Goal: Contribute content: Contribute content

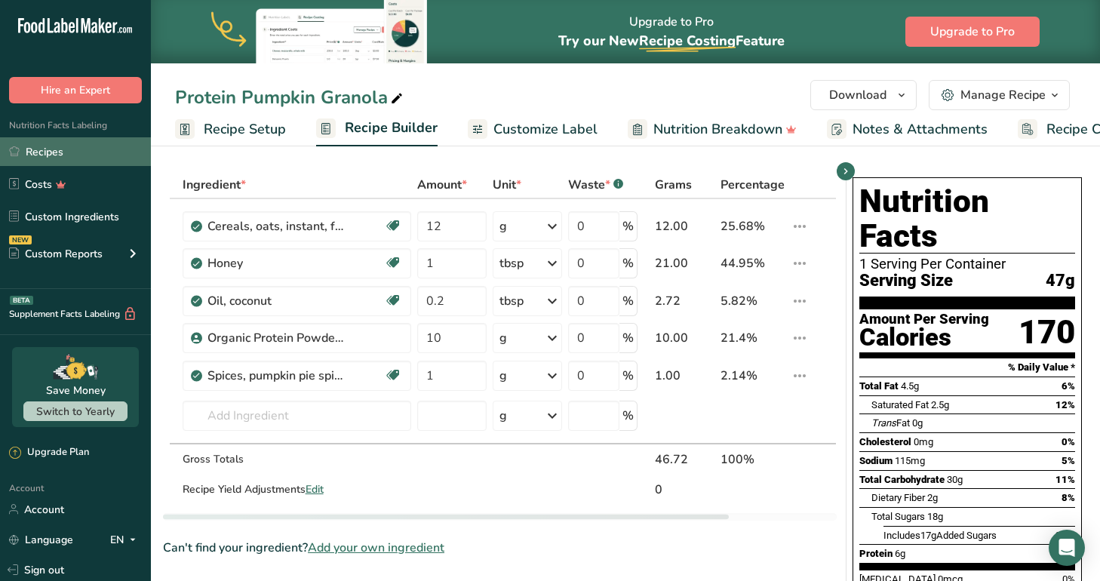
click at [40, 150] on link "Recipes" at bounding box center [75, 151] width 151 height 29
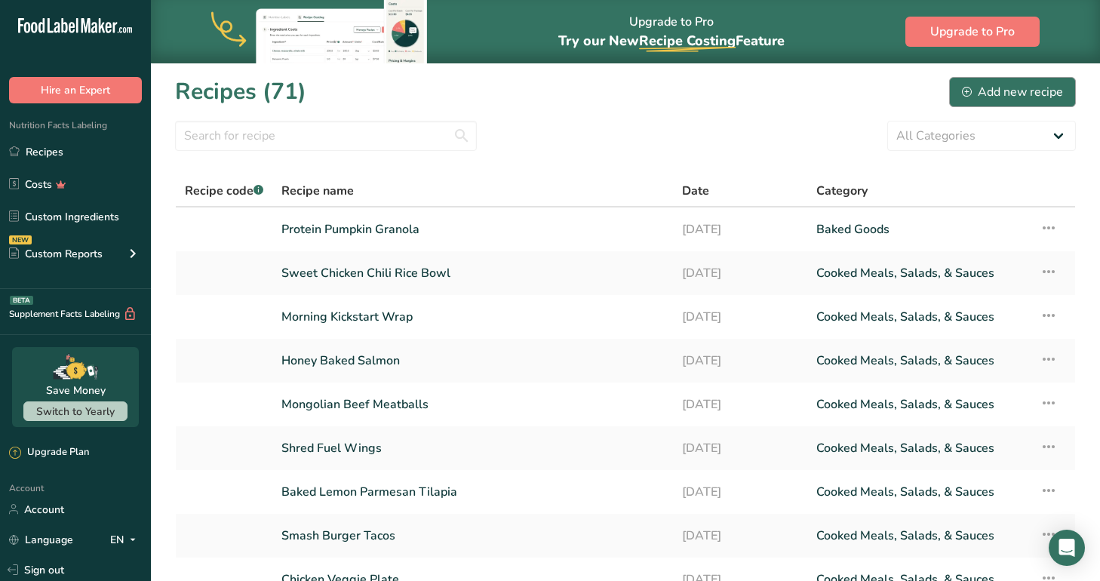
click at [999, 84] on div "Add new recipe" at bounding box center [1012, 92] width 101 height 18
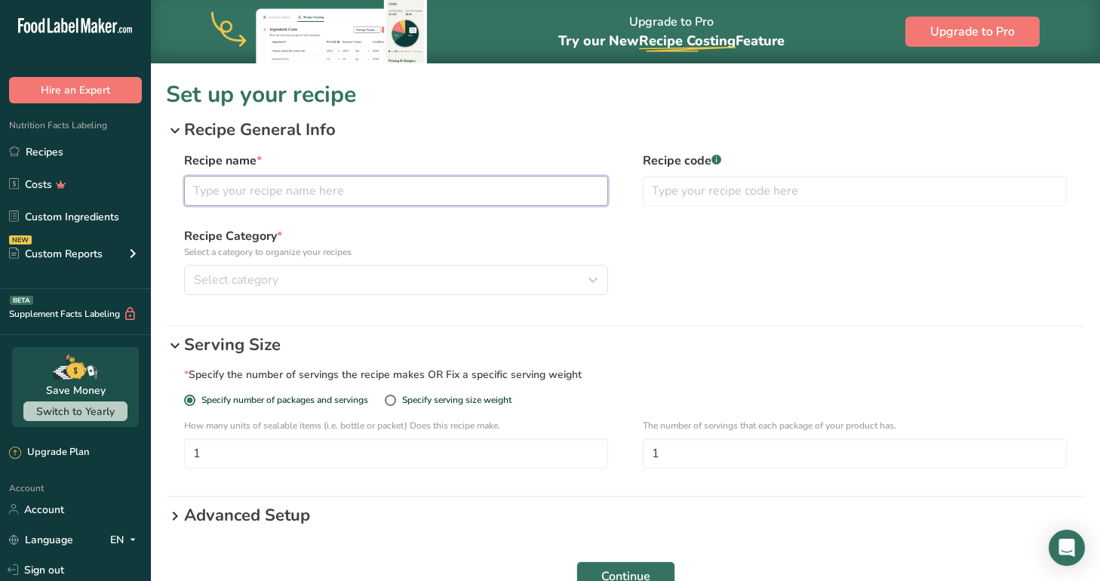
click at [417, 194] on input "text" at bounding box center [396, 191] width 424 height 30
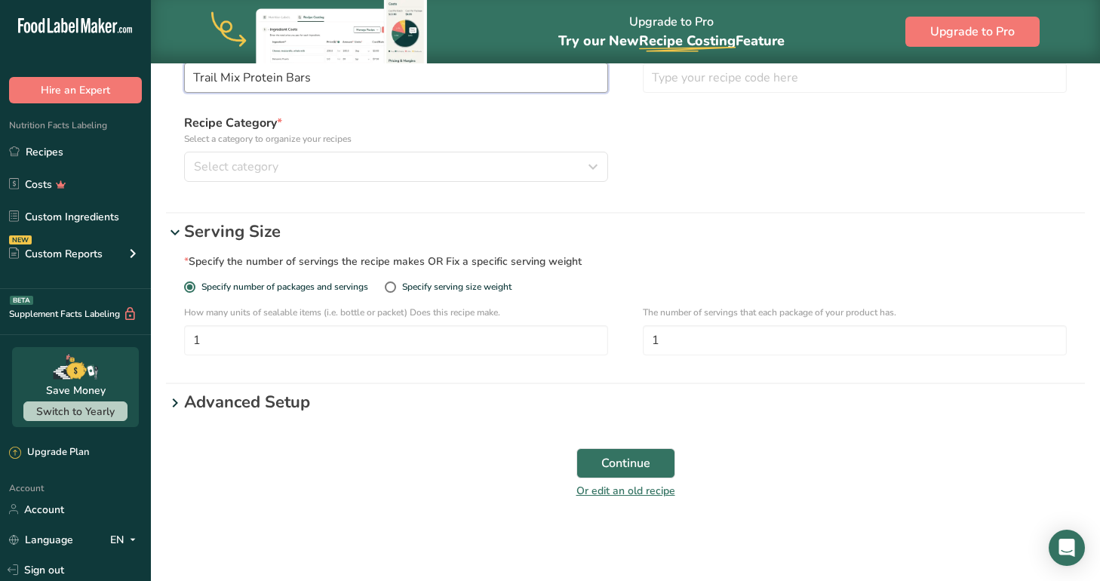
scroll to position [113, 0]
type input "Trail Mix Protein Bars"
click at [610, 467] on span "Continue" at bounding box center [626, 463] width 49 height 18
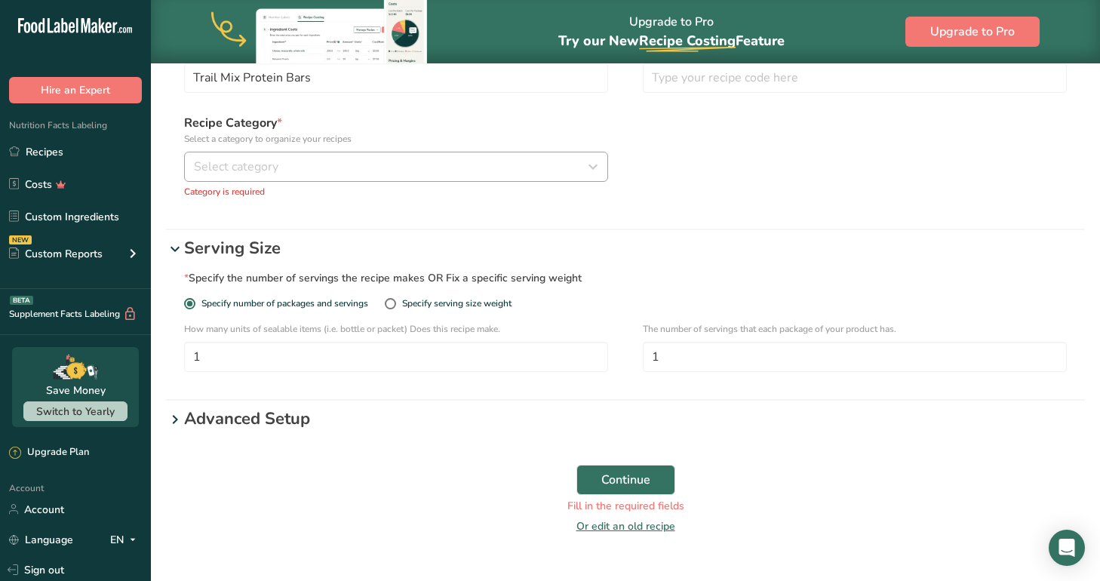
click at [507, 171] on div "Select category" at bounding box center [392, 167] width 396 height 18
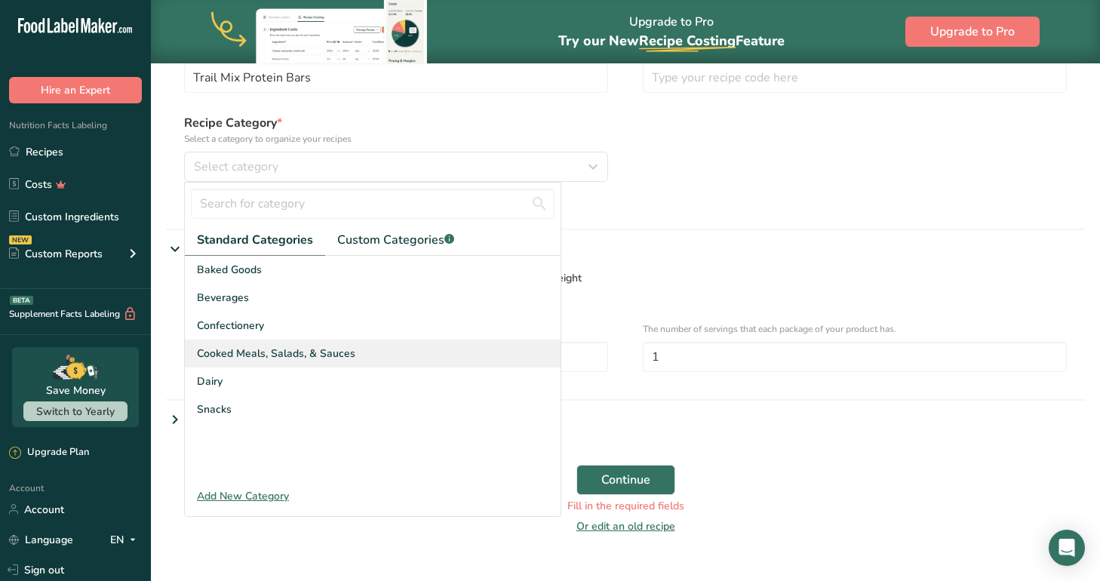
click at [337, 348] on span "Cooked Meals, Salads, & Sauces" at bounding box center [276, 354] width 159 height 16
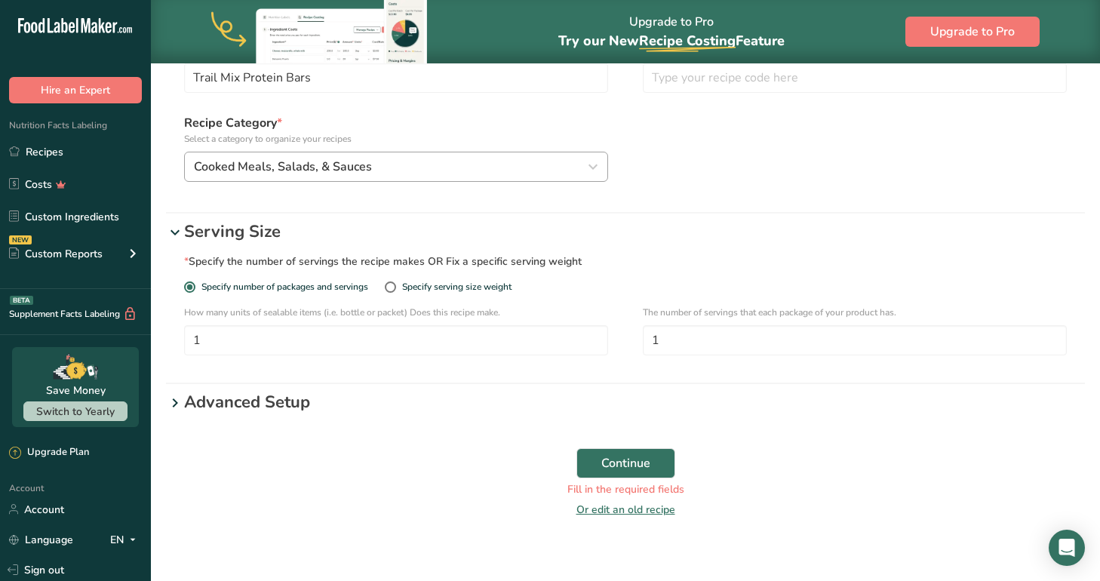
click at [486, 165] on div "Cooked Meals, Salads, & Sauces" at bounding box center [392, 167] width 396 height 18
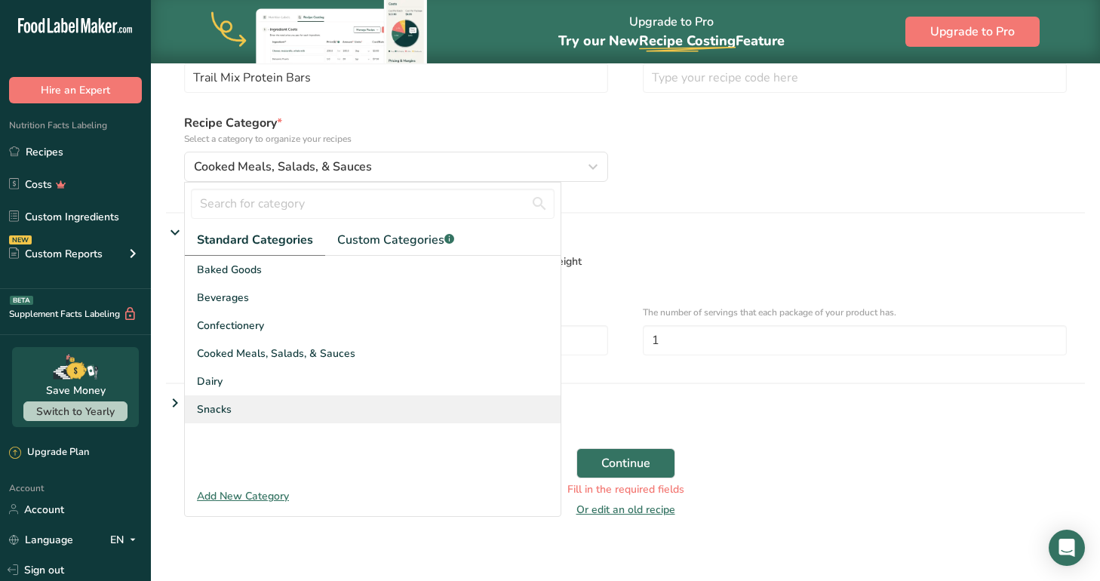
click at [243, 406] on div "Snacks" at bounding box center [373, 410] width 376 height 28
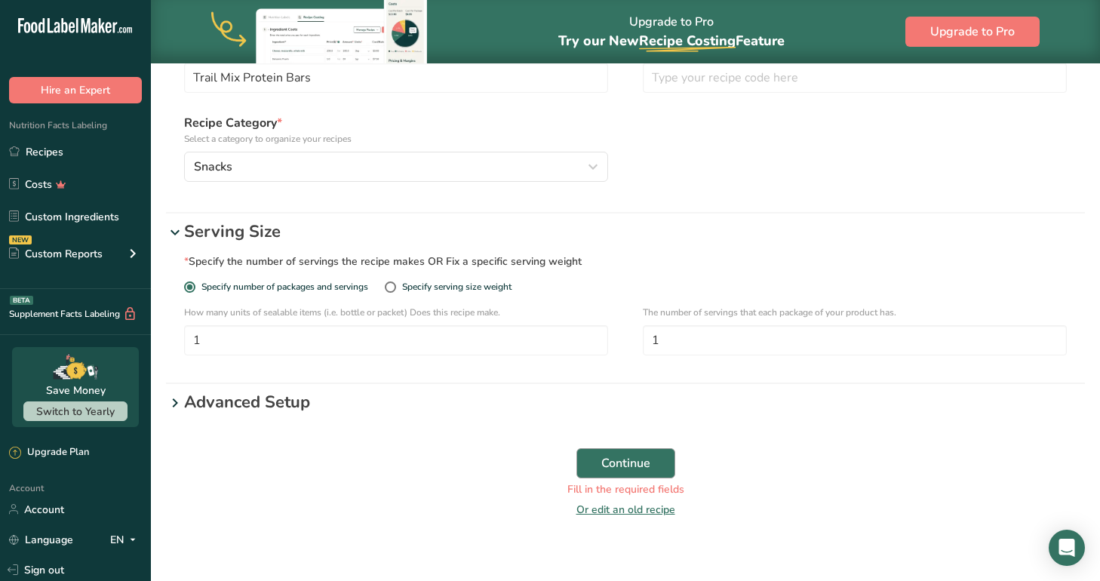
click at [632, 457] on span "Continue" at bounding box center [626, 463] width 49 height 18
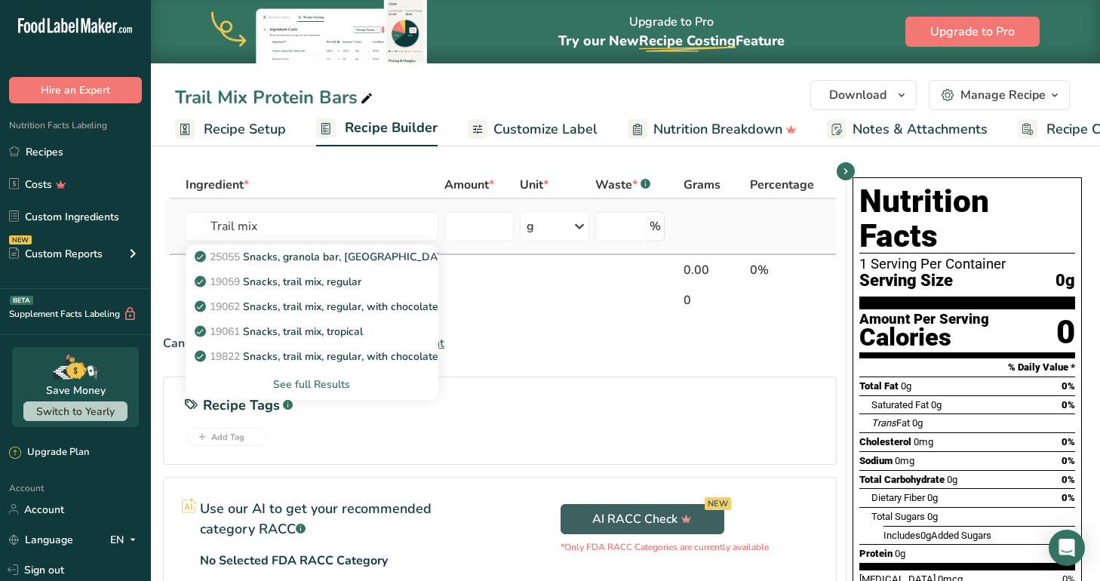
type input "Trail mix"
click at [320, 382] on div "See full Results" at bounding box center [312, 385] width 229 height 16
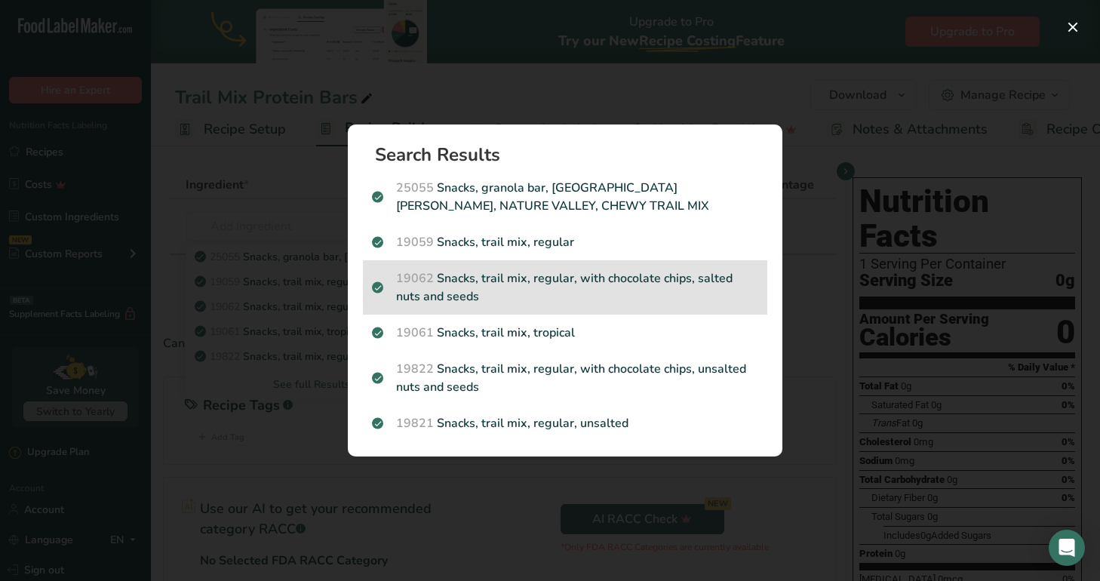
click at [623, 279] on p "19062 Snacks, trail mix, regular, with chocolate chips, salted nuts and seeds" at bounding box center [565, 287] width 386 height 36
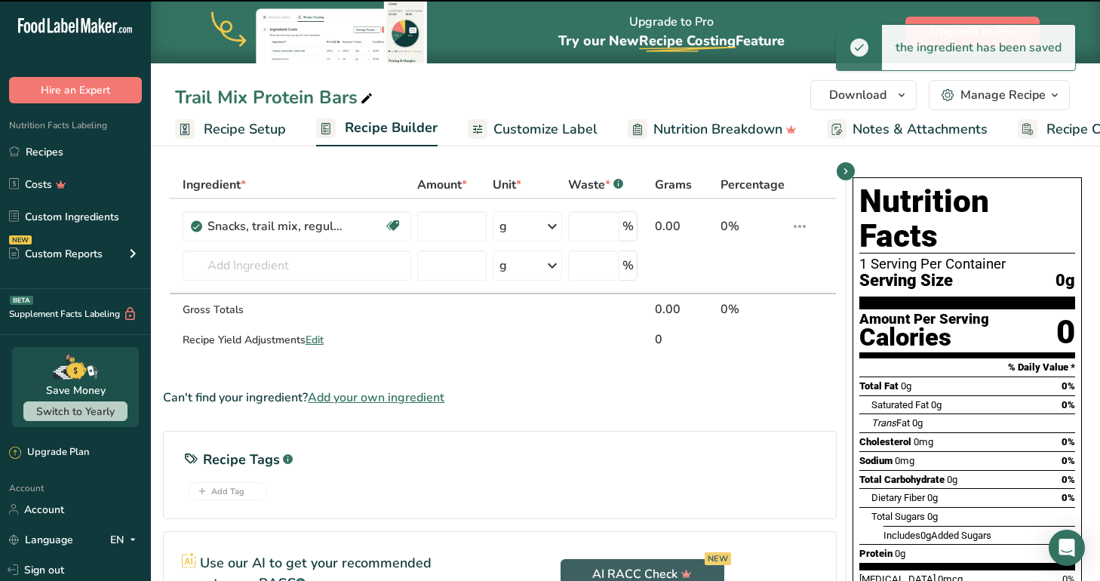
type input "0"
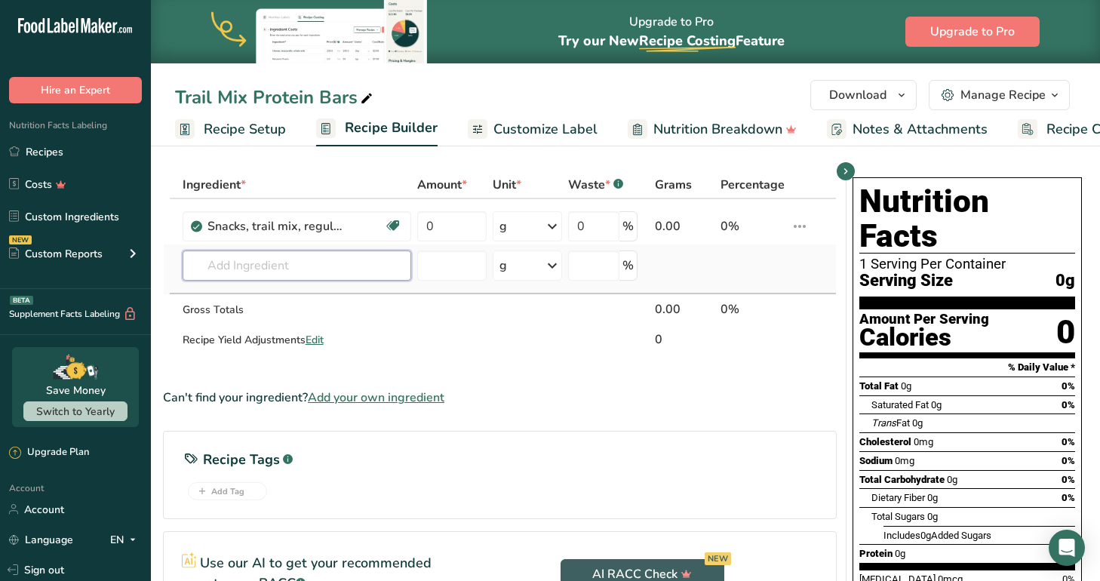
click at [327, 263] on input "text" at bounding box center [297, 266] width 229 height 30
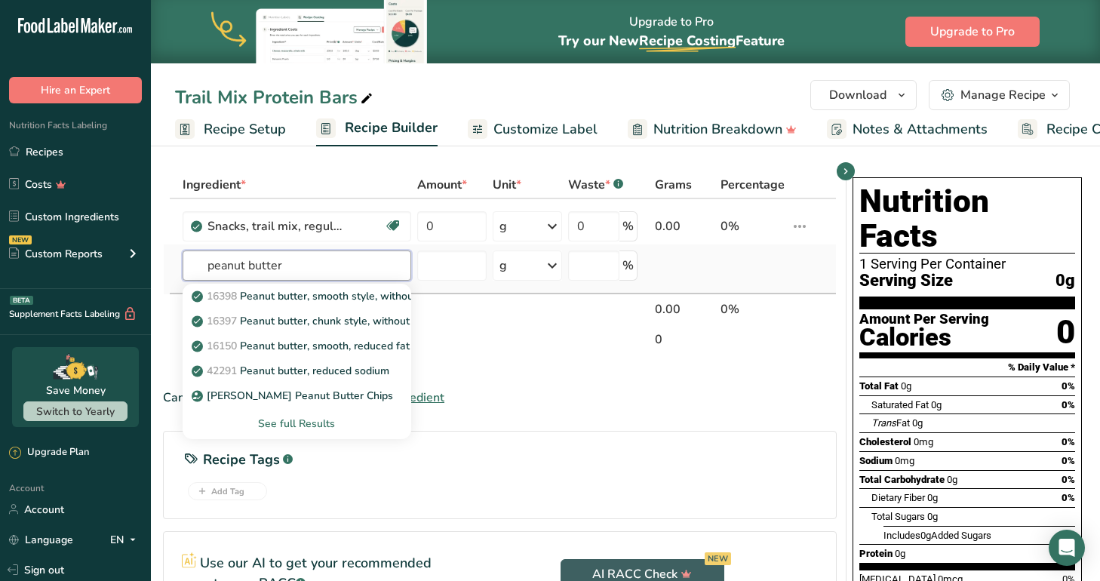
type input "peanut butter"
click at [309, 421] on div "See full Results" at bounding box center [297, 424] width 205 height 16
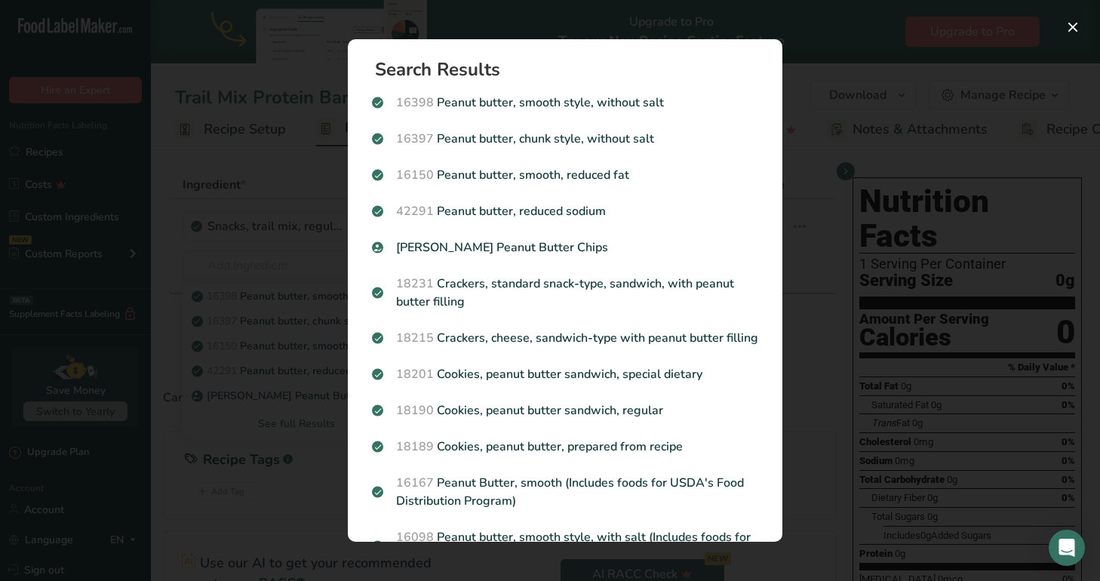
click at [322, 177] on div "Search results modal" at bounding box center [550, 290] width 1100 height 581
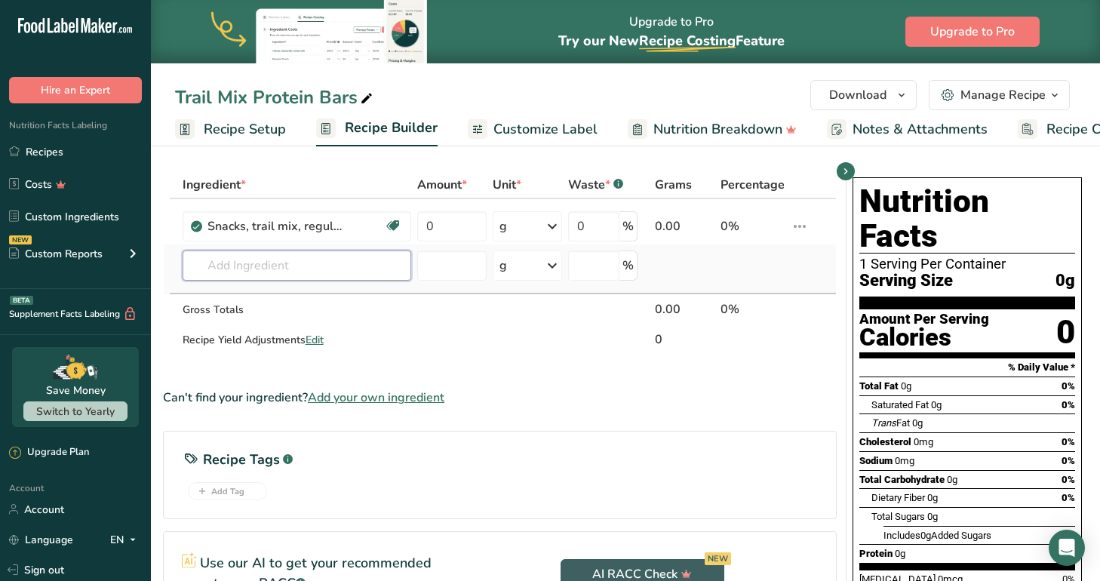
click at [287, 260] on input "text" at bounding box center [297, 266] width 229 height 30
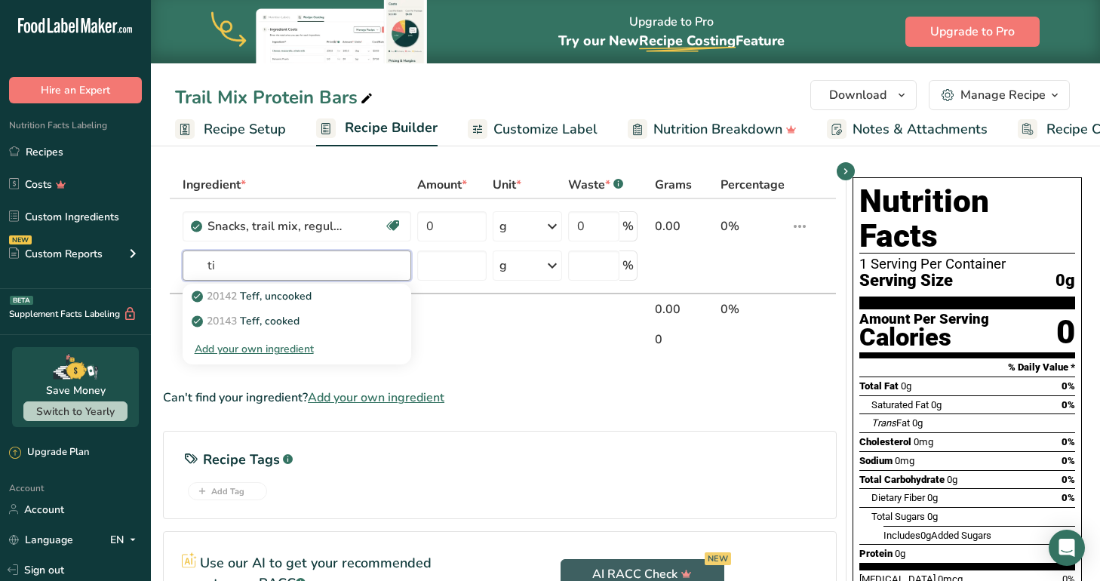
type input "t"
type input "j"
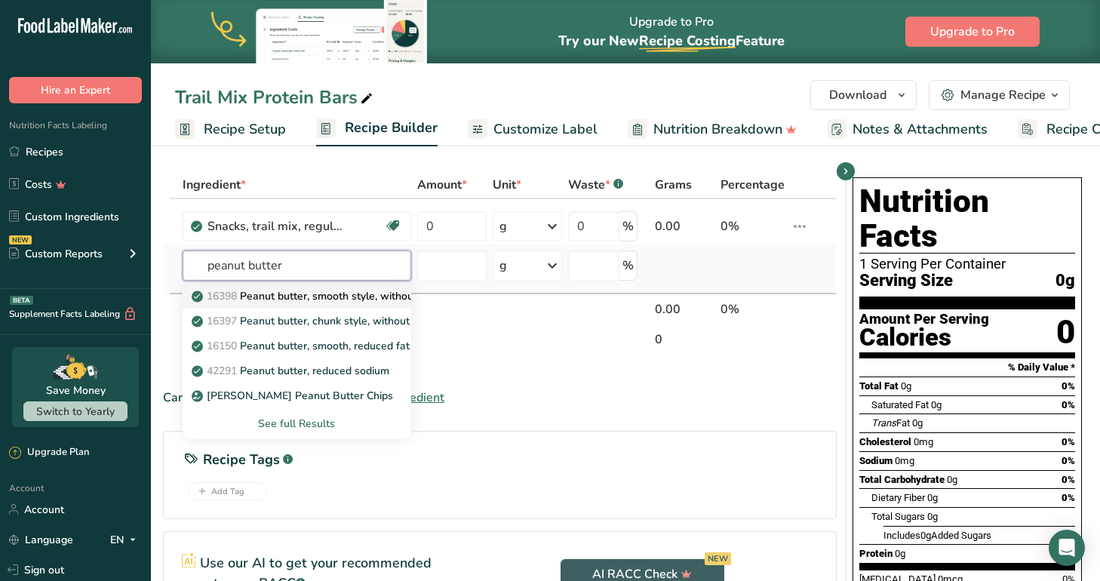
type input "peanut butter"
click at [287, 300] on p "16398 Peanut butter, smooth style, without salt" at bounding box center [317, 296] width 244 height 16
type input "Peanut butter, smooth style, without salt"
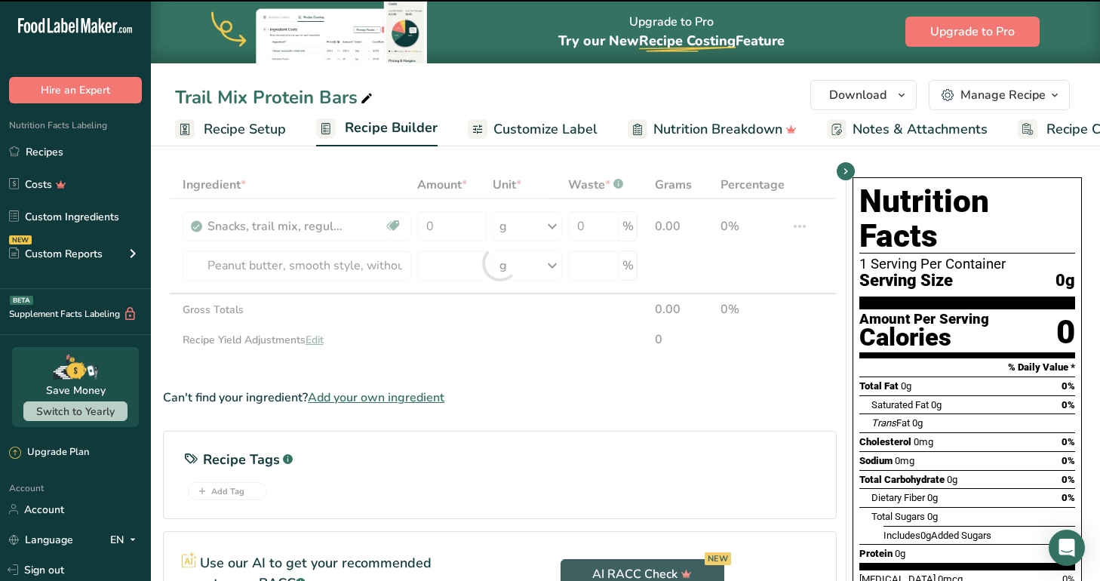
type input "0"
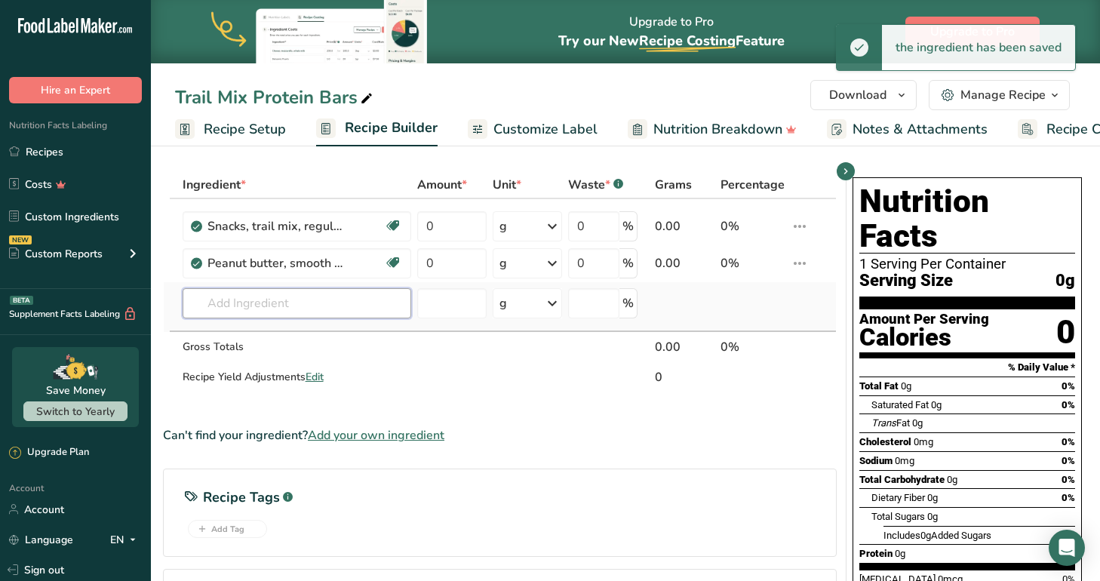
click at [330, 298] on input "text" at bounding box center [297, 303] width 229 height 30
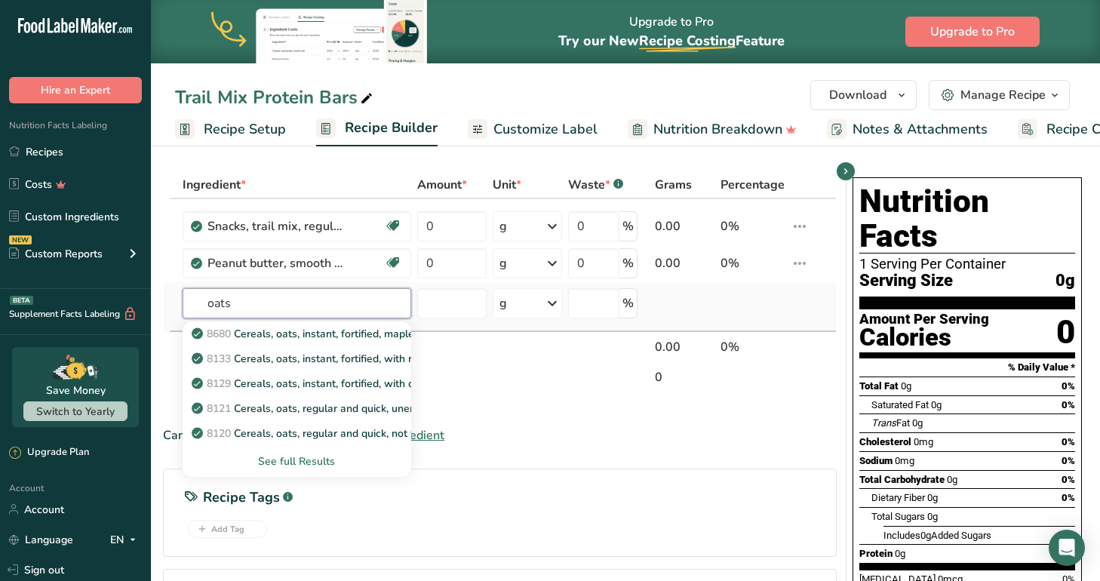
type input "oats"
click at [291, 459] on div "See full Results" at bounding box center [297, 462] width 205 height 16
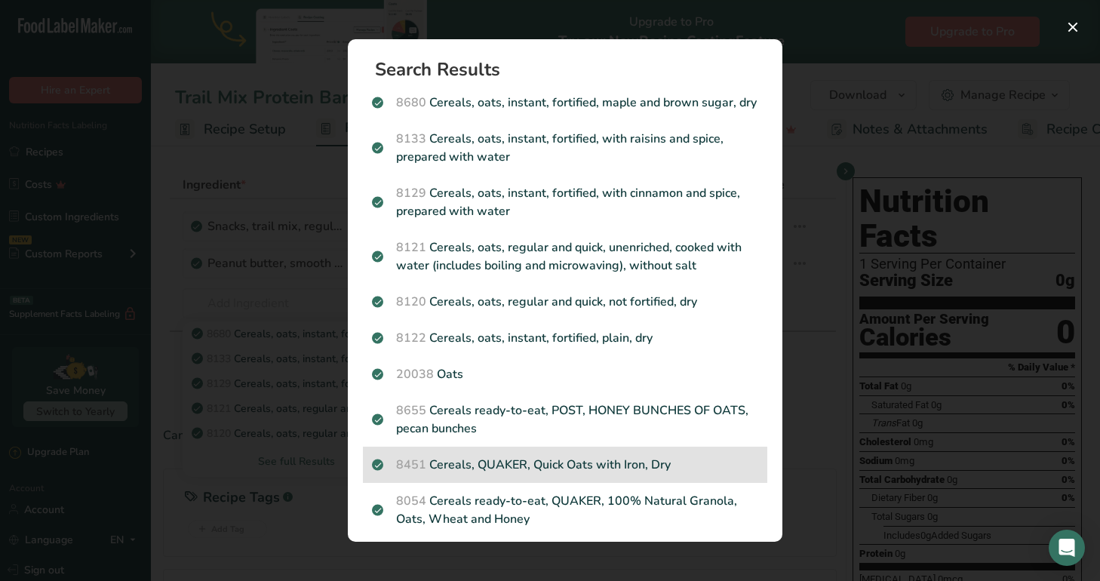
click at [532, 458] on p "8451 Cereals, QUAKER, Quick Oats with Iron, Dry" at bounding box center [565, 465] width 386 height 18
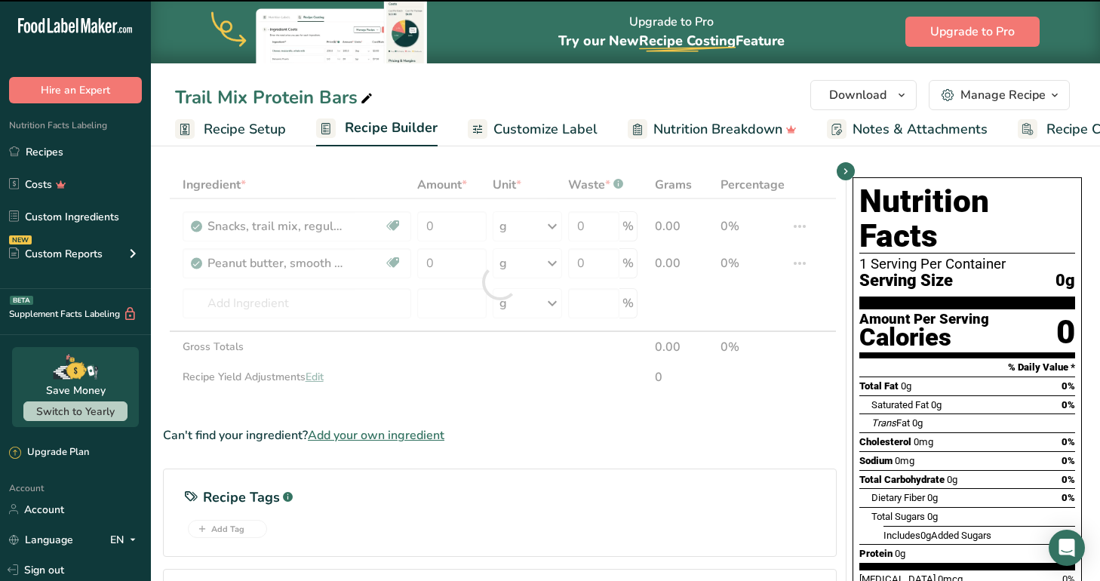
type input "0"
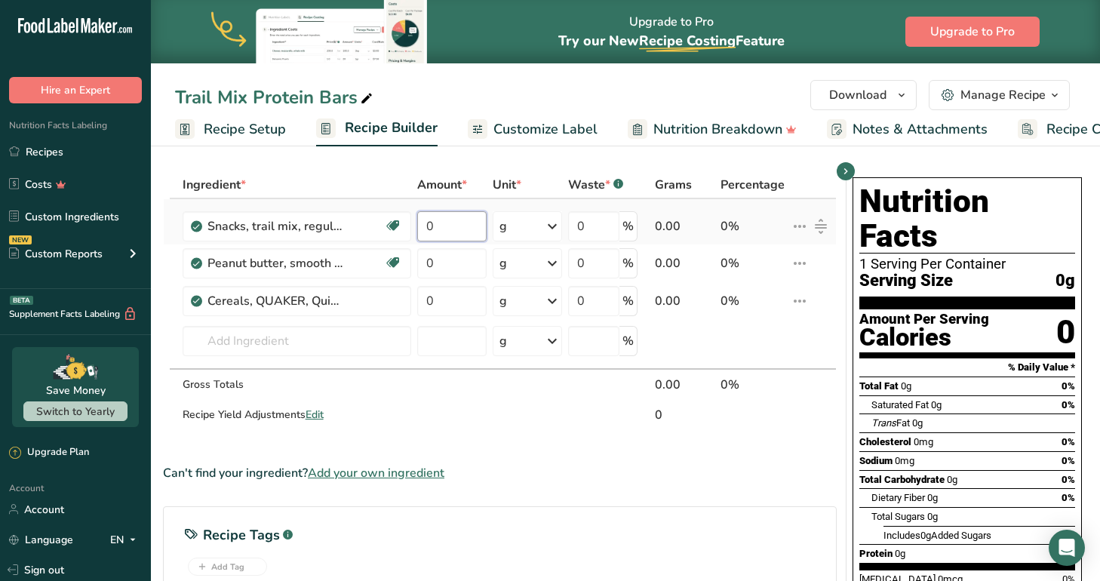
click at [461, 223] on input "0" at bounding box center [451, 226] width 69 height 30
type input "10.6"
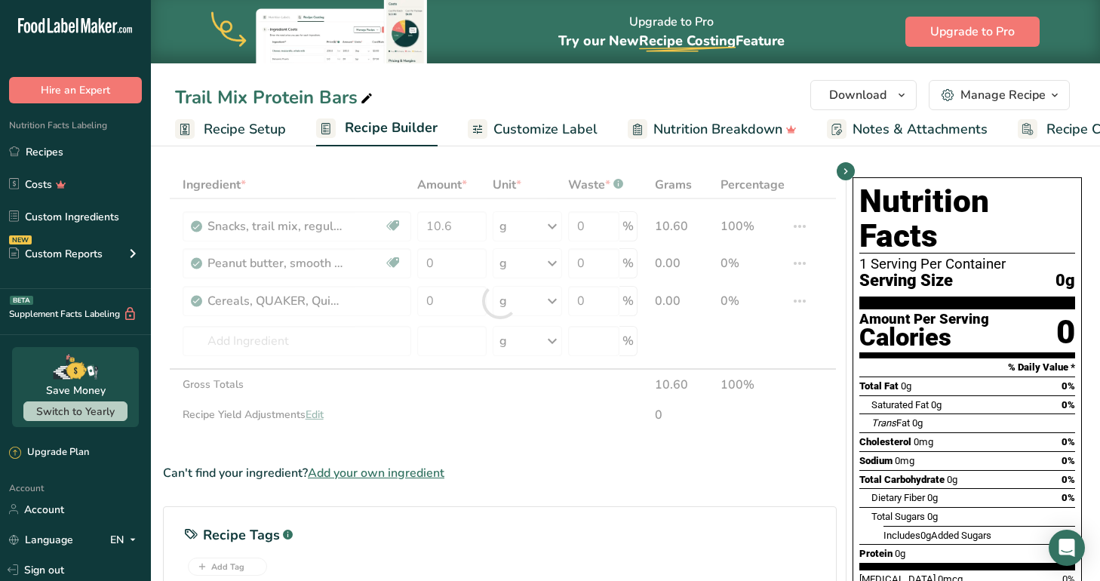
click at [528, 265] on div "Ingredient * Amount * Unit * Waste * .a-a{fill:#347362;}.b-a{fill:#fff;} Grams …" at bounding box center [500, 301] width 674 height 260
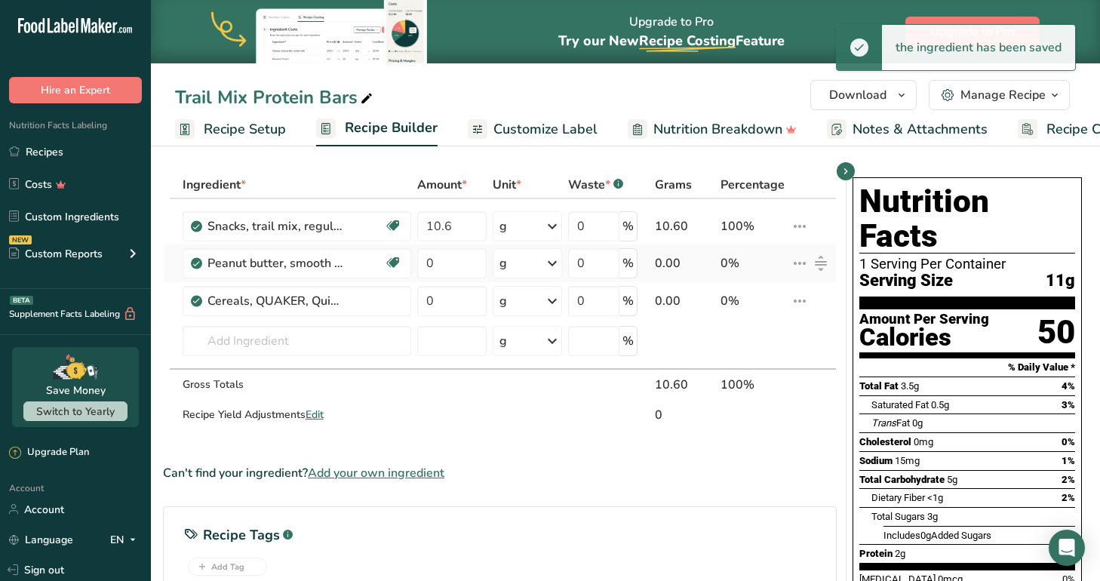
click at [547, 262] on icon at bounding box center [552, 263] width 18 height 27
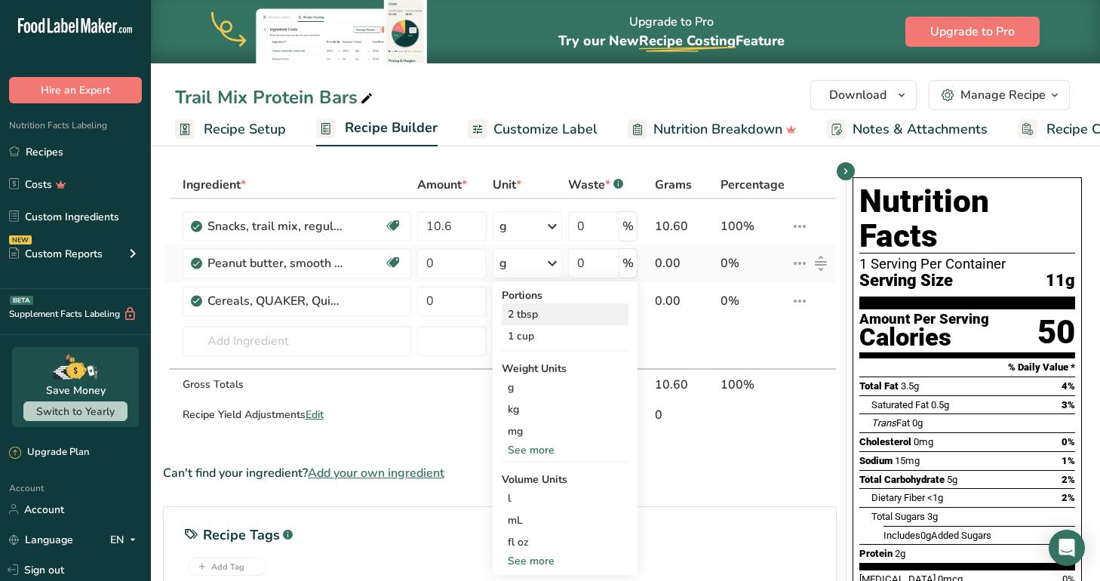
click at [530, 311] on div "2 tbsp" at bounding box center [565, 314] width 127 height 22
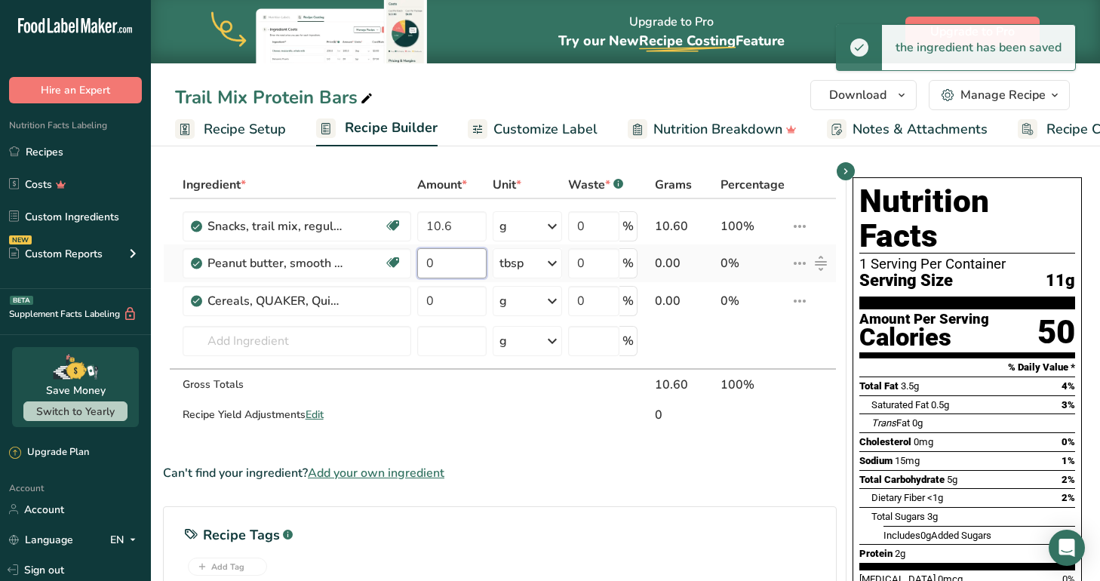
click at [444, 261] on input "0" at bounding box center [451, 263] width 69 height 30
type input "1"
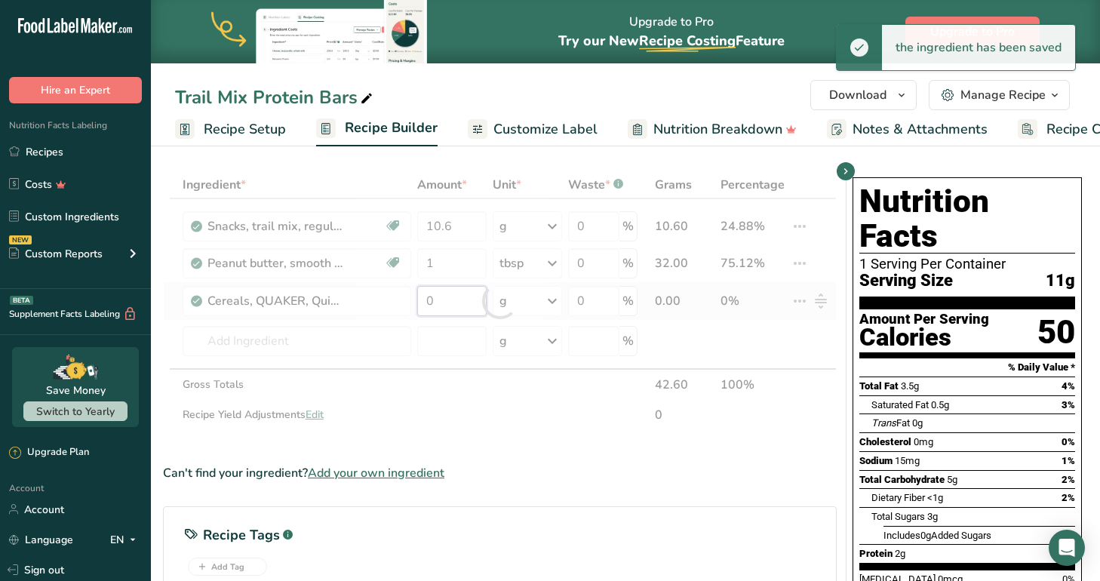
click at [463, 302] on div "Ingredient * Amount * Unit * Waste * .a-a{fill:#347362;}.b-a{fill:#fff;} Grams …" at bounding box center [500, 301] width 674 height 260
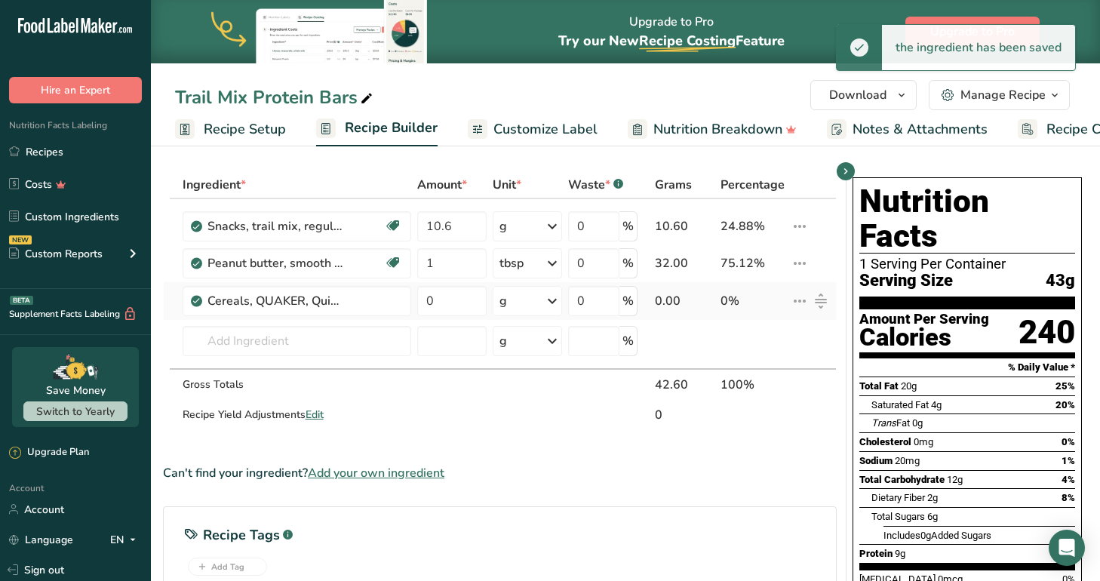
click at [538, 303] on div "g" at bounding box center [527, 301] width 69 height 30
click at [532, 353] on div "0.5 cup" at bounding box center [565, 352] width 127 height 22
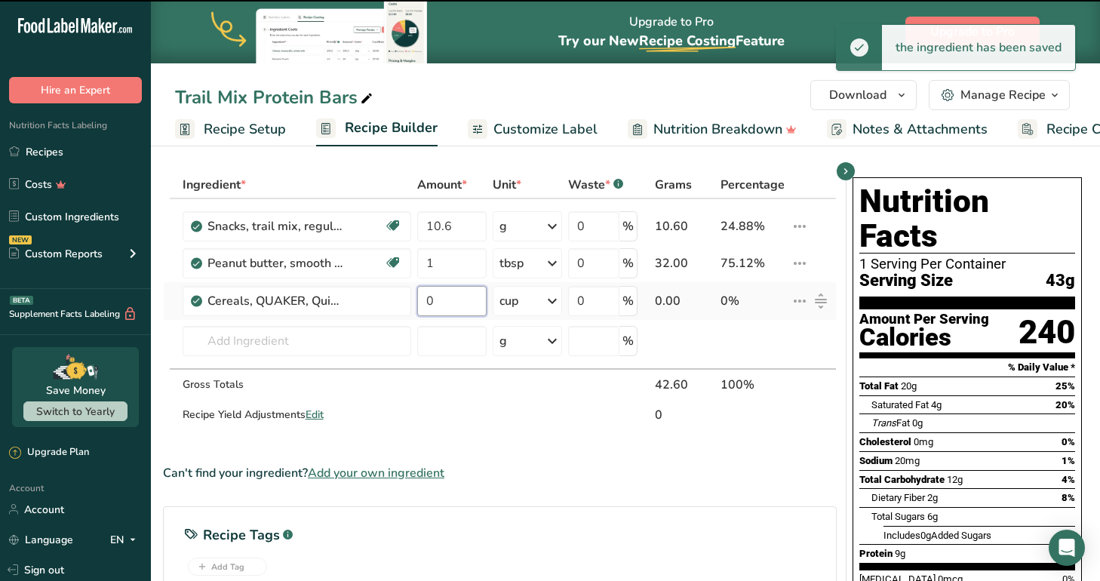
click at [445, 299] on input "0" at bounding box center [451, 301] width 69 height 30
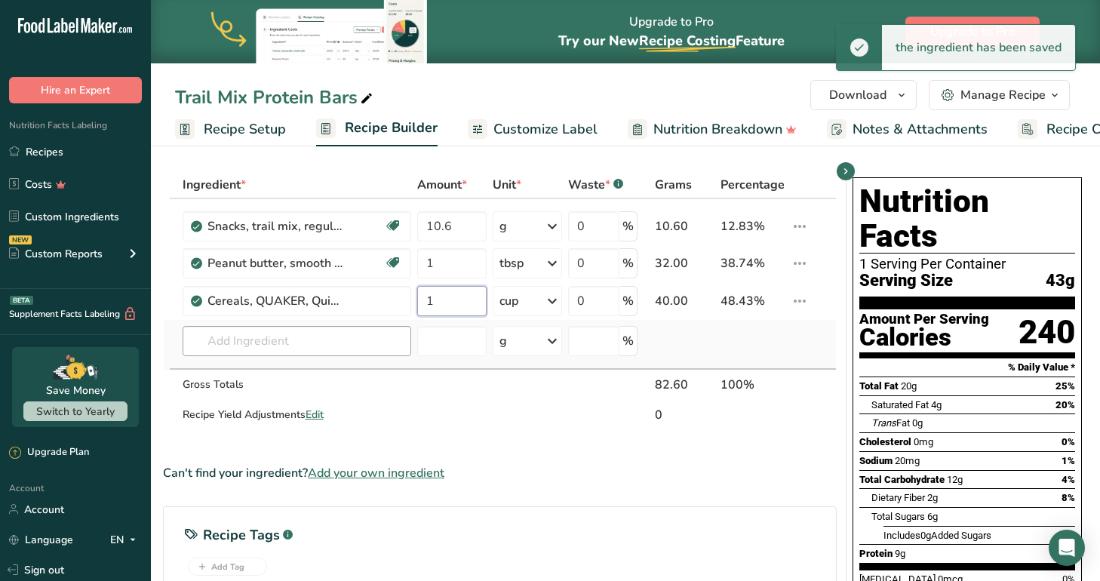
type input "1"
click at [364, 343] on div "Ingredient * Amount * Unit * Waste * .a-a{fill:#347362;}.b-a{fill:#fff;} Grams …" at bounding box center [500, 301] width 674 height 260
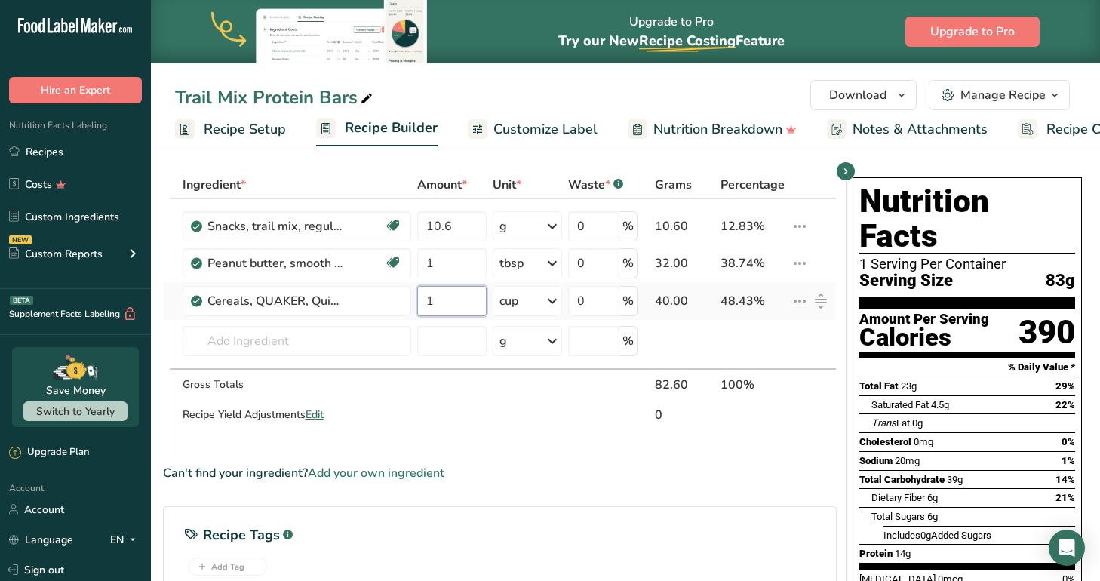
click at [443, 303] on input "1" at bounding box center [451, 301] width 69 height 30
type input "6"
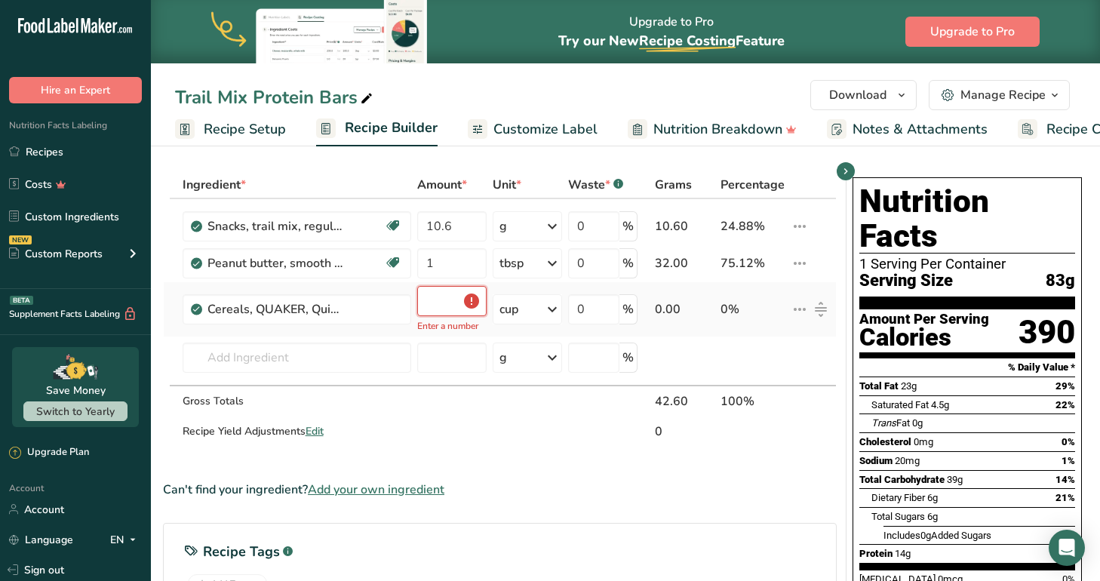
type input "0.3"
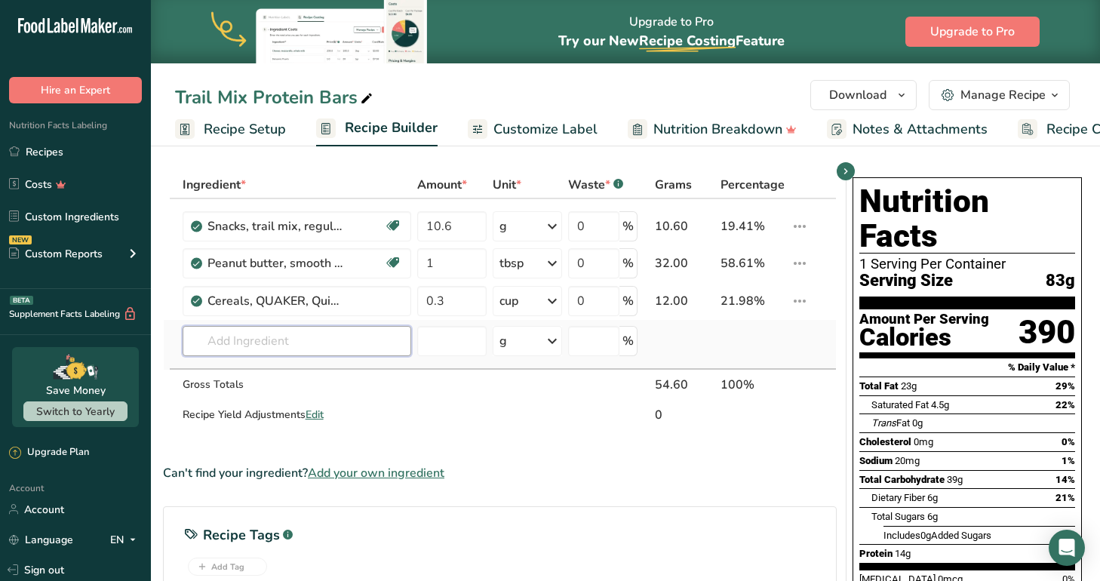
click at [339, 338] on div "Ingredient * Amount * Unit * Waste * .a-a{fill:#347362;}.b-a{fill:#fff;} Grams …" at bounding box center [500, 301] width 674 height 260
click at [463, 226] on input "10.6" at bounding box center [451, 226] width 69 height 30
type input "10"
click at [367, 334] on div "Ingredient * Amount * Unit * Waste * .a-a{fill:#347362;}.b-a{fill:#fff;} Grams …" at bounding box center [500, 301] width 674 height 260
click at [449, 260] on input "1" at bounding box center [451, 263] width 69 height 30
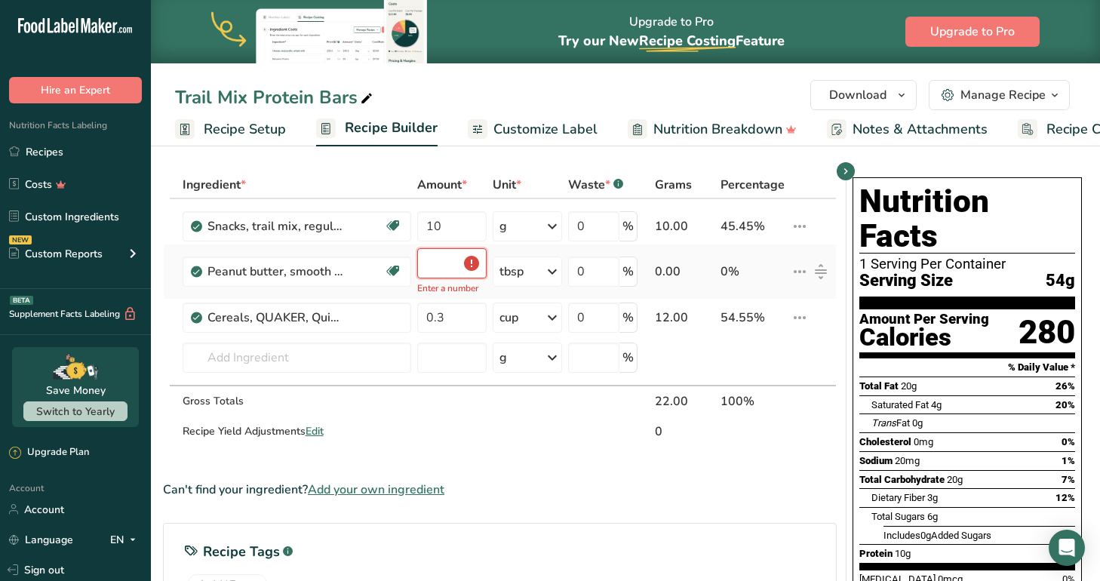
type input "0.2"
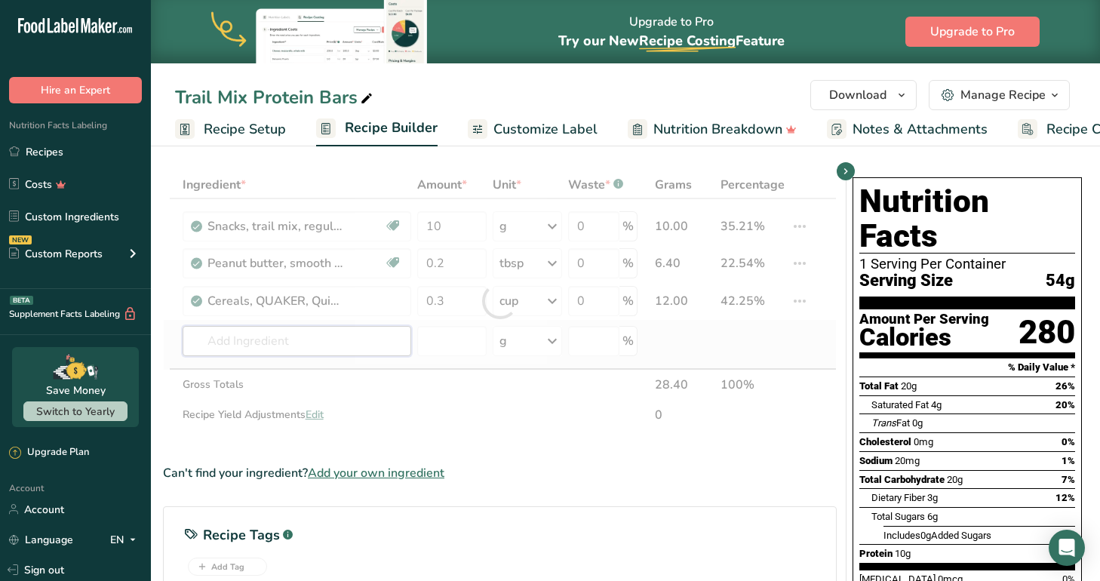
click at [349, 340] on div "Ingredient * Amount * Unit * Waste * .a-a{fill:#347362;}.b-a{fill:#fff;} Grams …" at bounding box center [500, 301] width 674 height 260
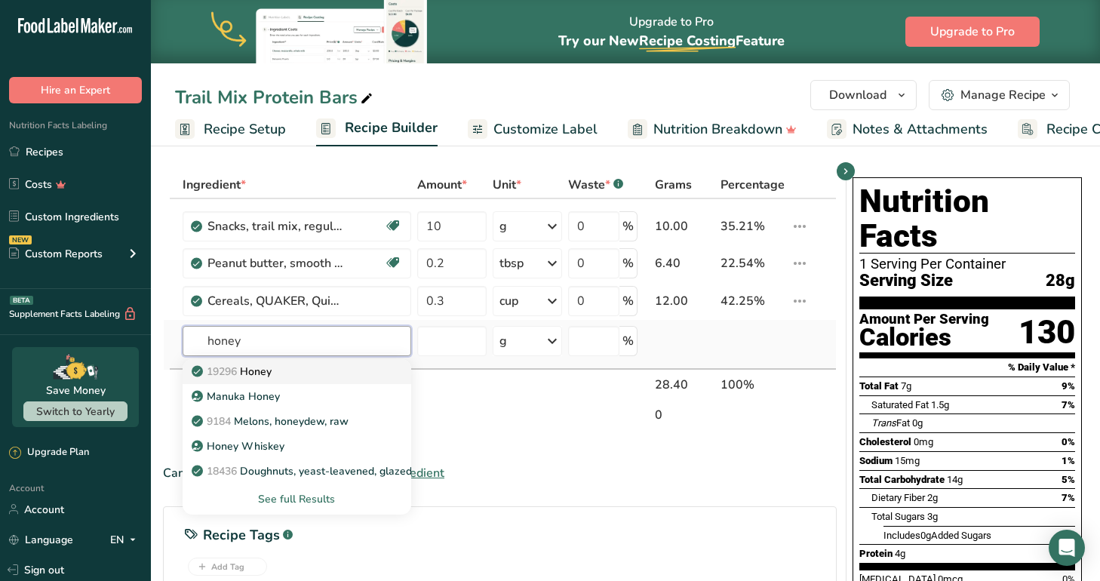
type input "honey"
click at [262, 371] on p "19296 Honey" at bounding box center [233, 372] width 77 height 16
type input "Honey"
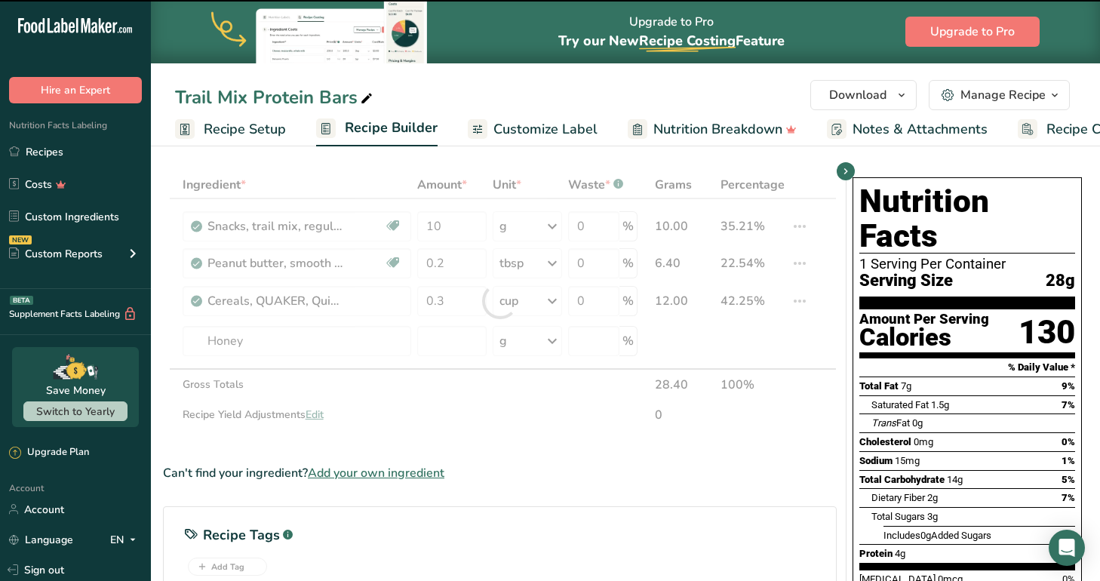
type input "0"
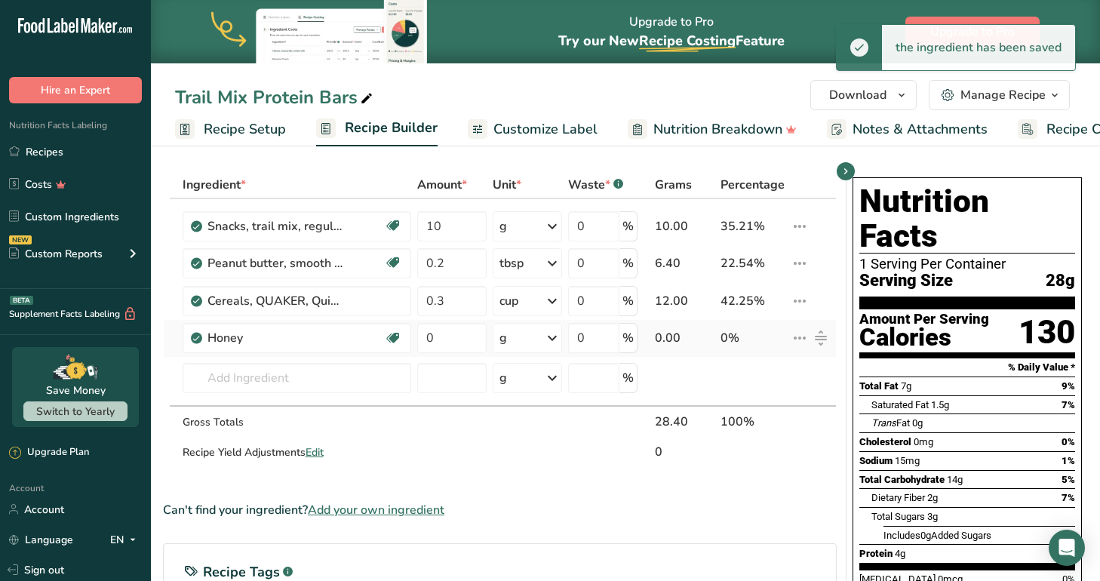
click at [528, 340] on div "g" at bounding box center [527, 338] width 69 height 30
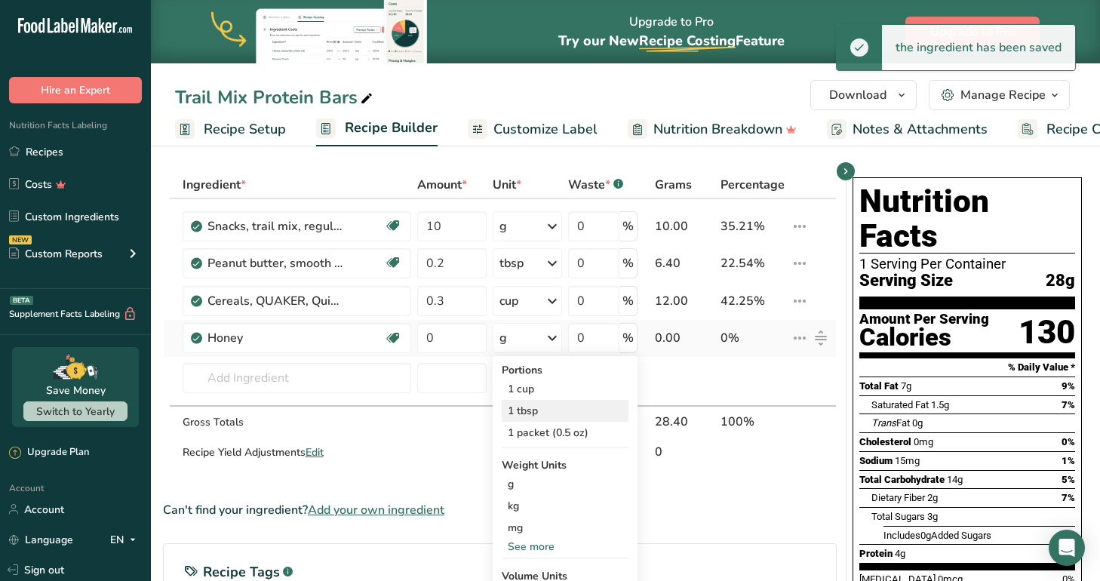
click at [535, 411] on div "1 tbsp" at bounding box center [565, 411] width 127 height 22
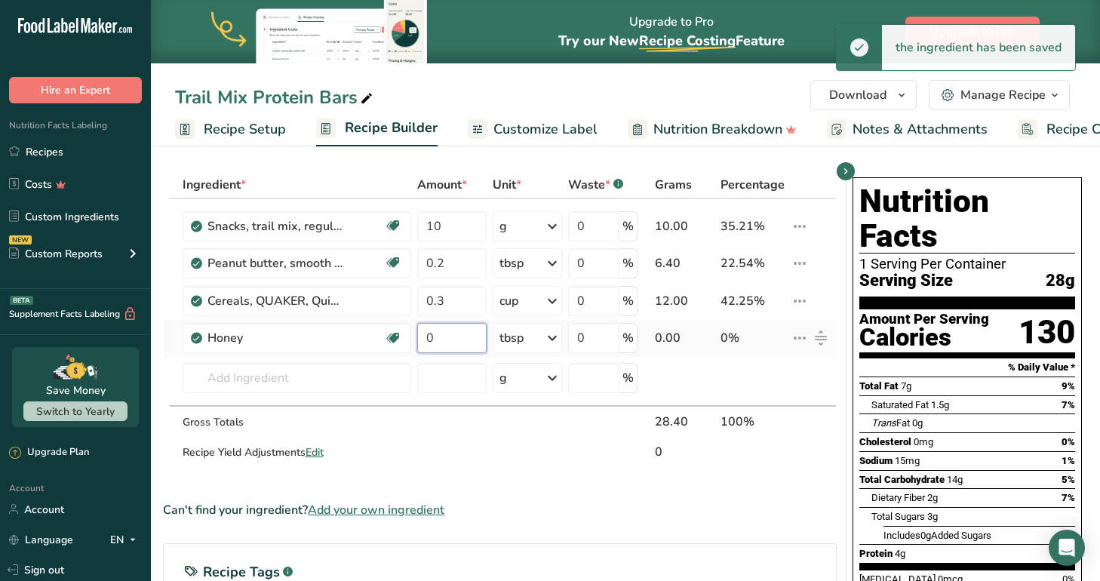
click at [447, 337] on input "0" at bounding box center [451, 338] width 69 height 30
type input "2"
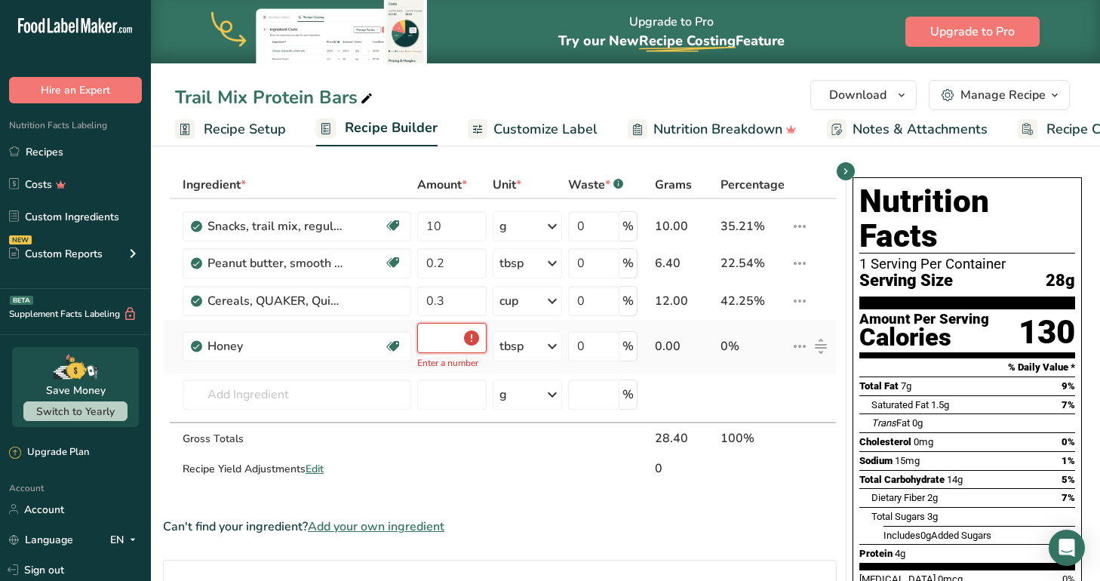
type input "0.2"
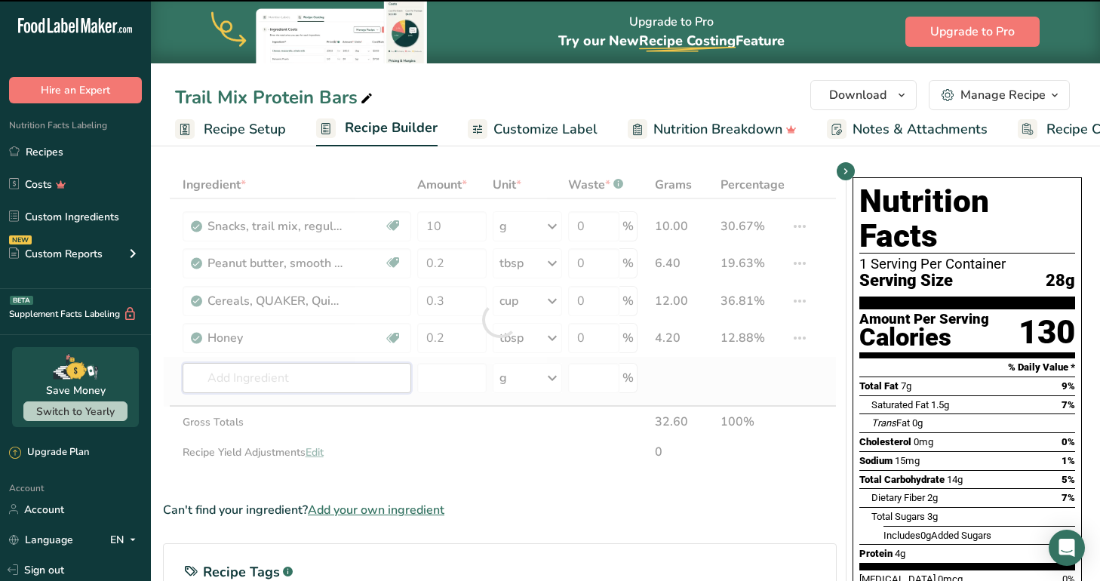
click at [309, 386] on div "Ingredient * Amount * Unit * Waste * .a-a{fill:#347362;}.b-a{fill:#fff;} Grams …" at bounding box center [500, 319] width 674 height 297
